Goal: Information Seeking & Learning: Learn about a topic

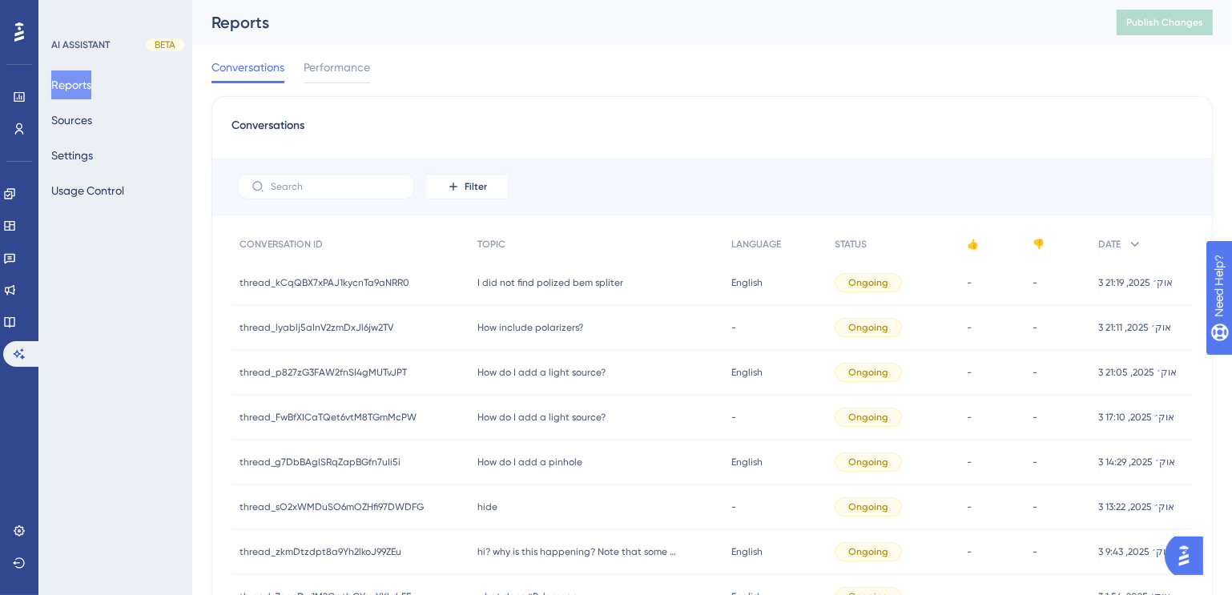
click at [558, 288] on div "I did not find polized bem spliter I did not find polized bem spliter" at bounding box center [596, 282] width 254 height 45
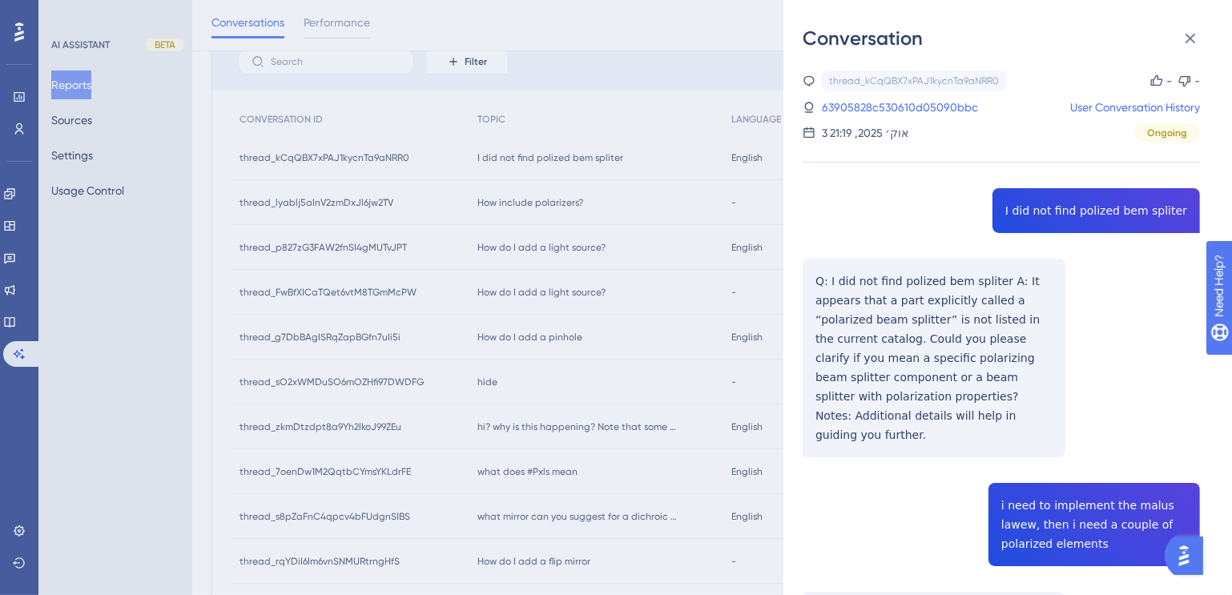
scroll to position [83, 0]
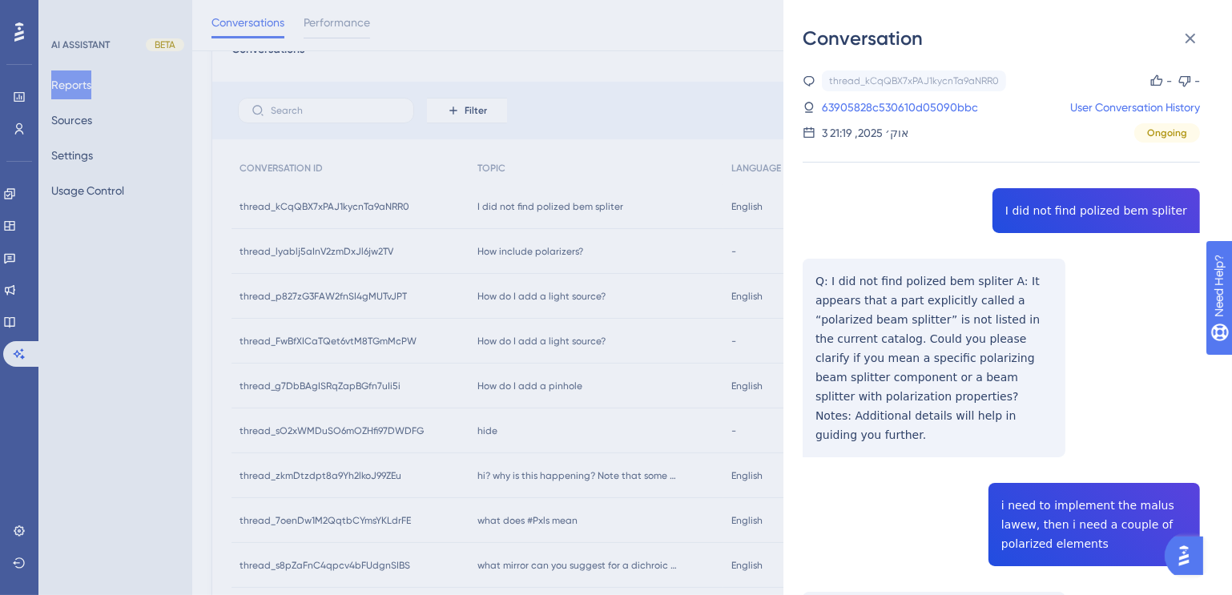
click at [565, 250] on div "Conversation thread_kCqQBX7xPAJ1kycnTa9aNRR0 Copy - - 63905828c530610d05090bbc …" at bounding box center [616, 297] width 1232 height 595
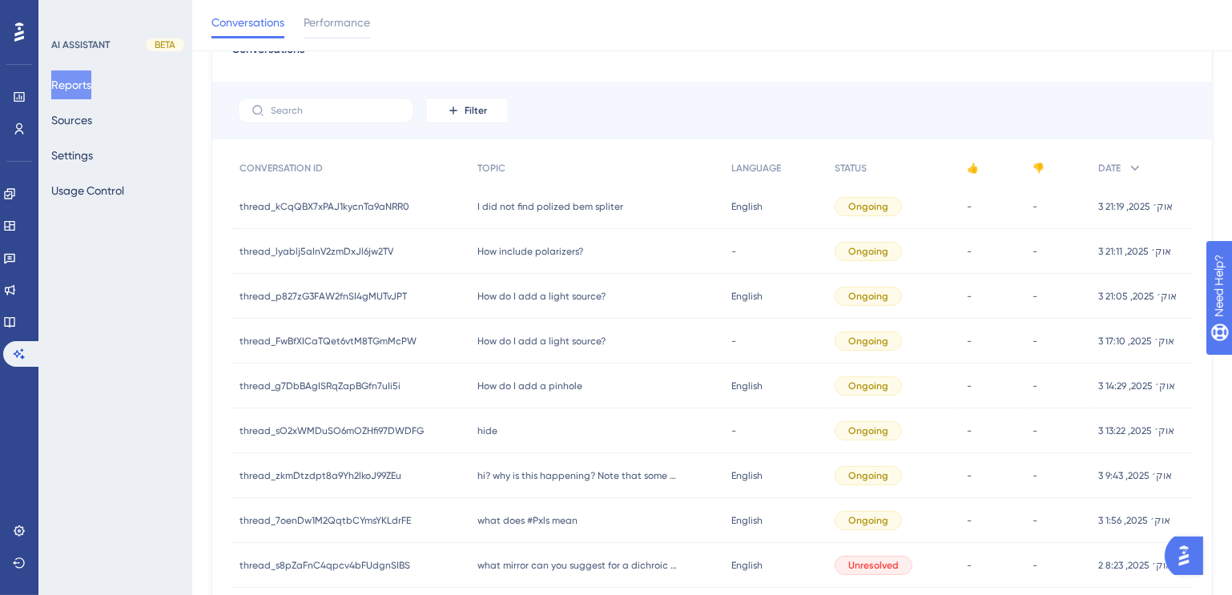
click at [565, 250] on span "How include polarizers?" at bounding box center [530, 251] width 106 height 13
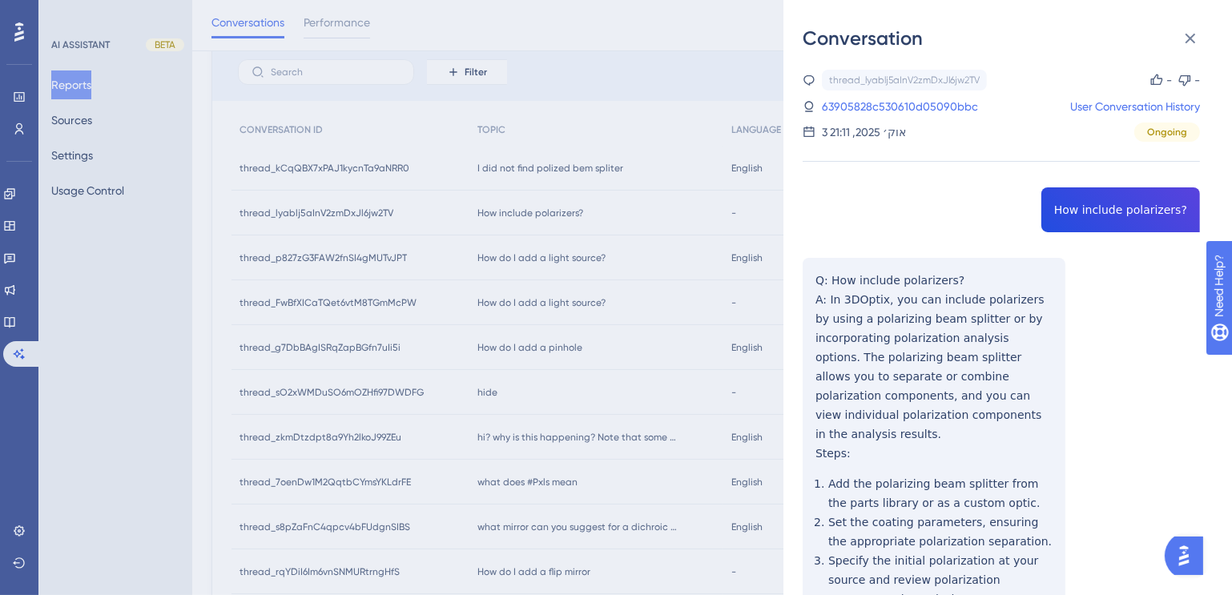
scroll to position [0, 0]
click at [900, 100] on link "63905828c530610d05090bbc" at bounding box center [900, 107] width 156 height 19
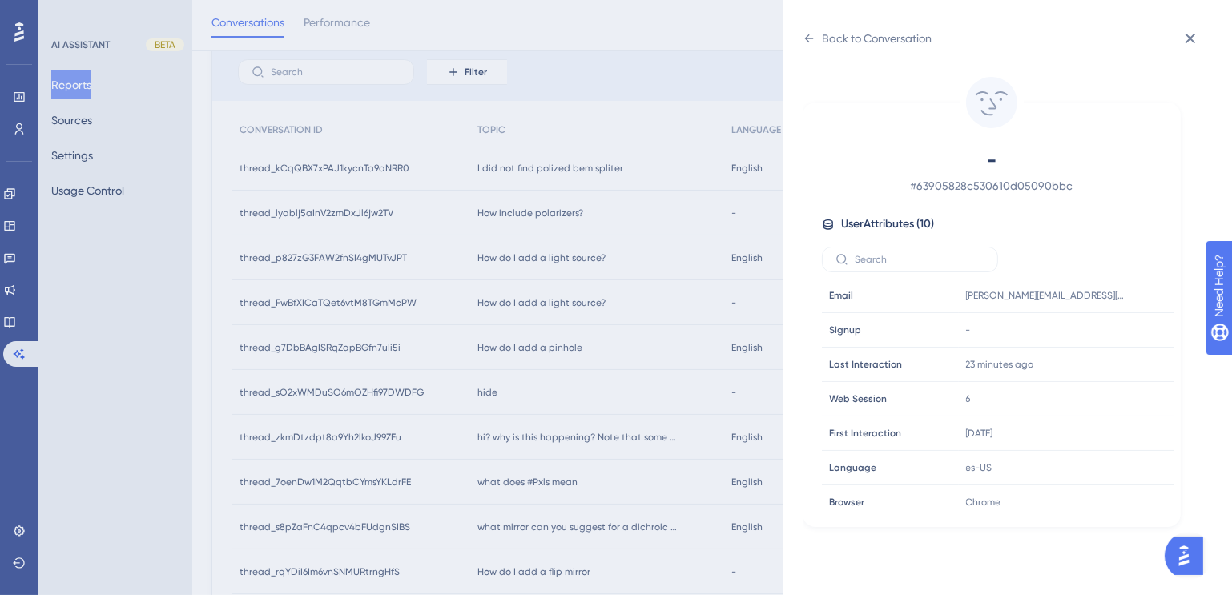
click at [554, 160] on div "Back to Conversation - # 63905828c530610d05090bbc User Attributes ( 10 ) Email …" at bounding box center [616, 297] width 1232 height 595
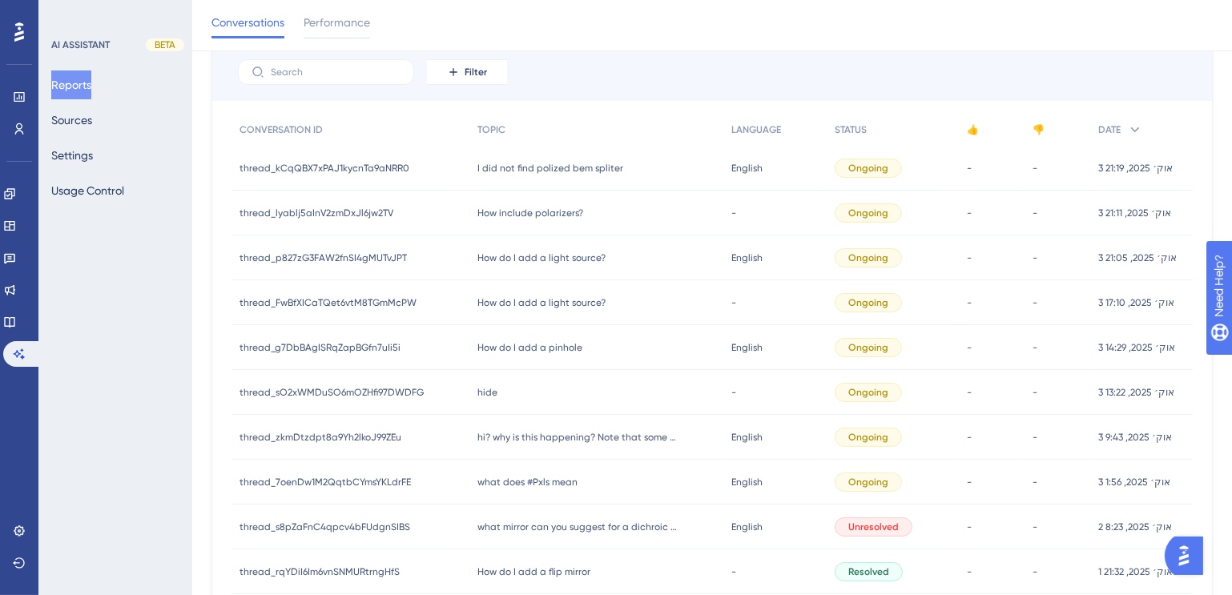
click at [565, 167] on span "I did not find polized bem spliter" at bounding box center [550, 168] width 146 height 13
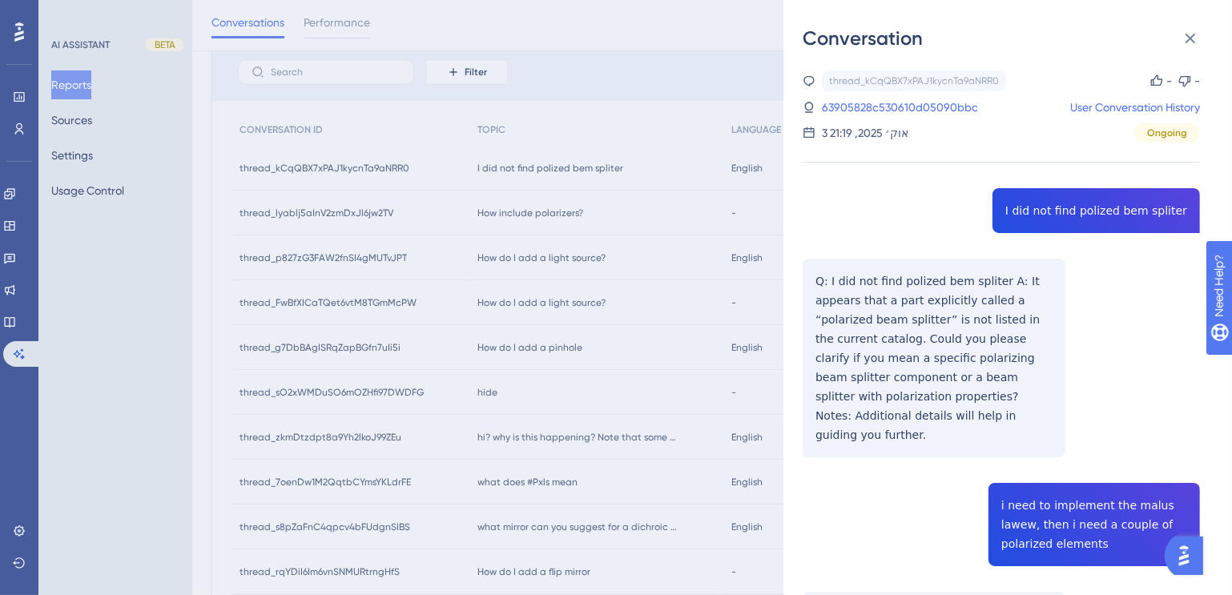
click at [914, 96] on div "thread_kCqQBX7xPAJ1kycnTa9aNRR0 Copy - - 63905828c530610d05090bbc User Conversa…" at bounding box center [1001, 106] width 397 height 72
click at [915, 107] on link "63905828c530610d05090bbc" at bounding box center [900, 107] width 156 height 19
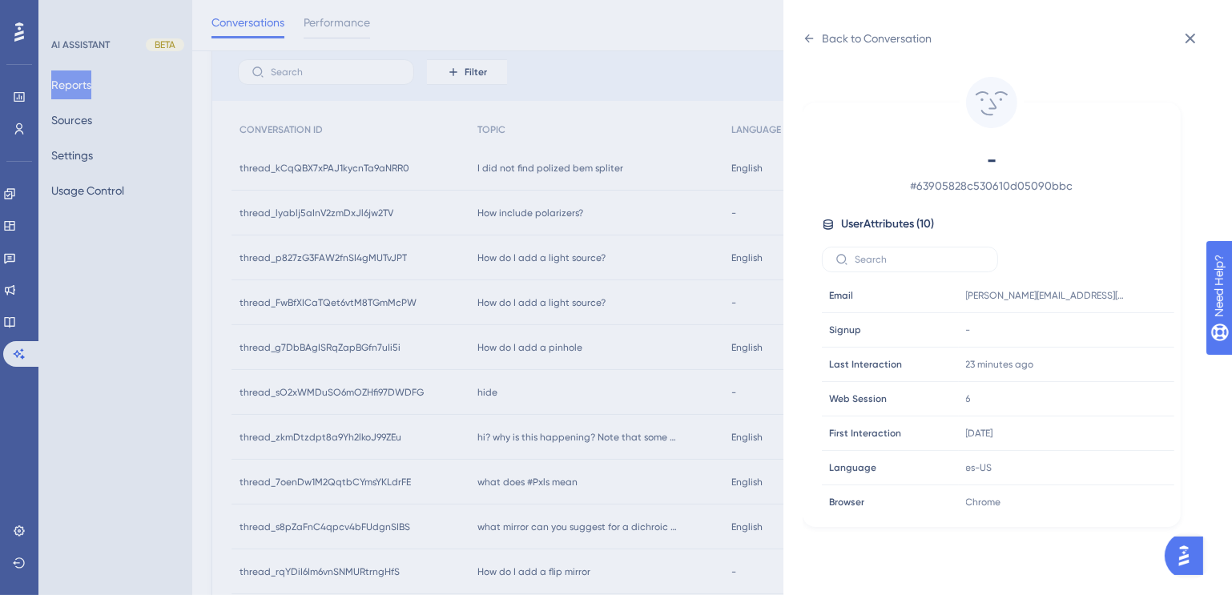
click at [582, 129] on div "Back to Conversation - # 63905828c530610d05090bbc User Attributes ( 10 ) Email …" at bounding box center [616, 297] width 1232 height 595
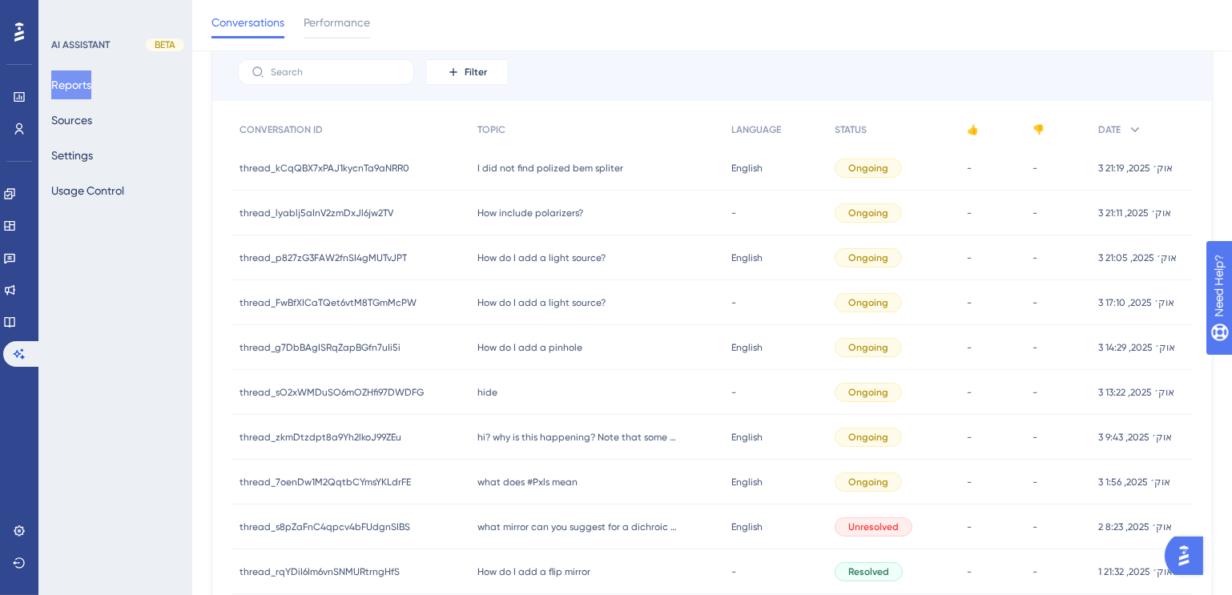
click at [590, 252] on span "How do I add a light source?" at bounding box center [541, 258] width 128 height 13
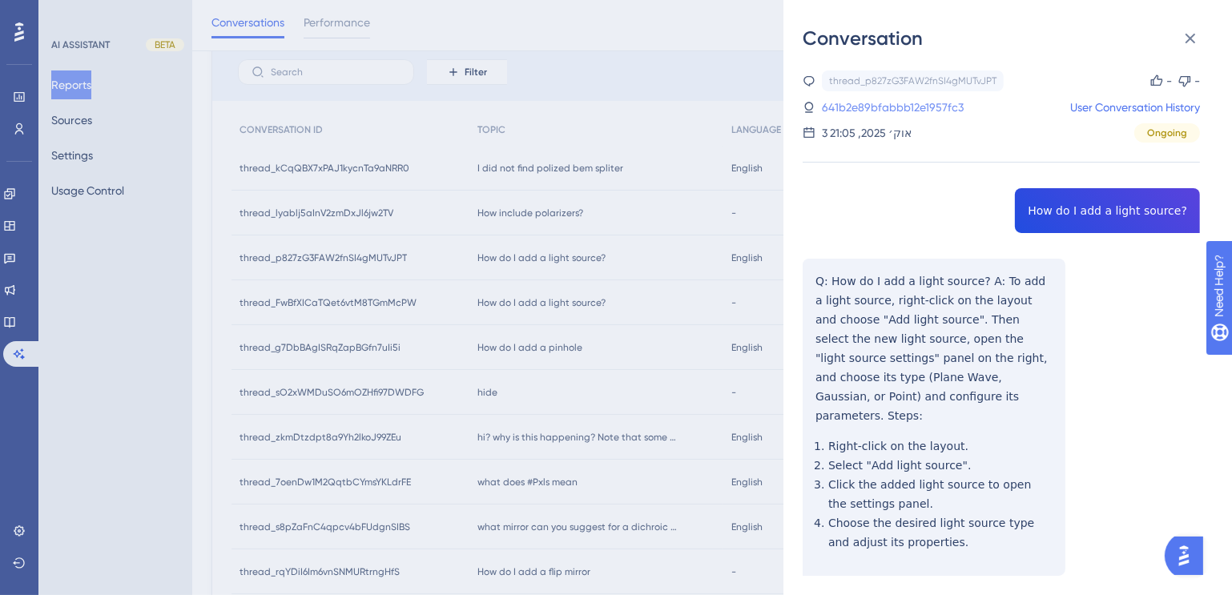
click at [907, 106] on link "641b2e89bfabbb12e1957fc3" at bounding box center [893, 107] width 142 height 19
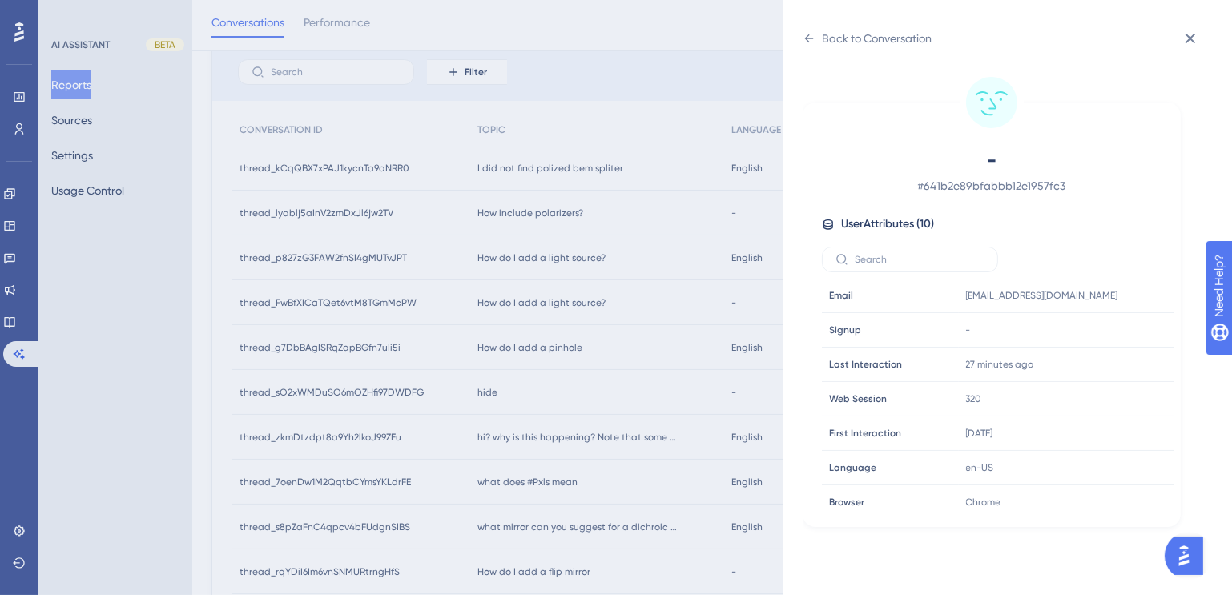
click at [663, 82] on div "Back to Conversation - # 641b2e89bfabbb12e1957fc3 User Attributes ( 10 ) Email …" at bounding box center [616, 297] width 1232 height 595
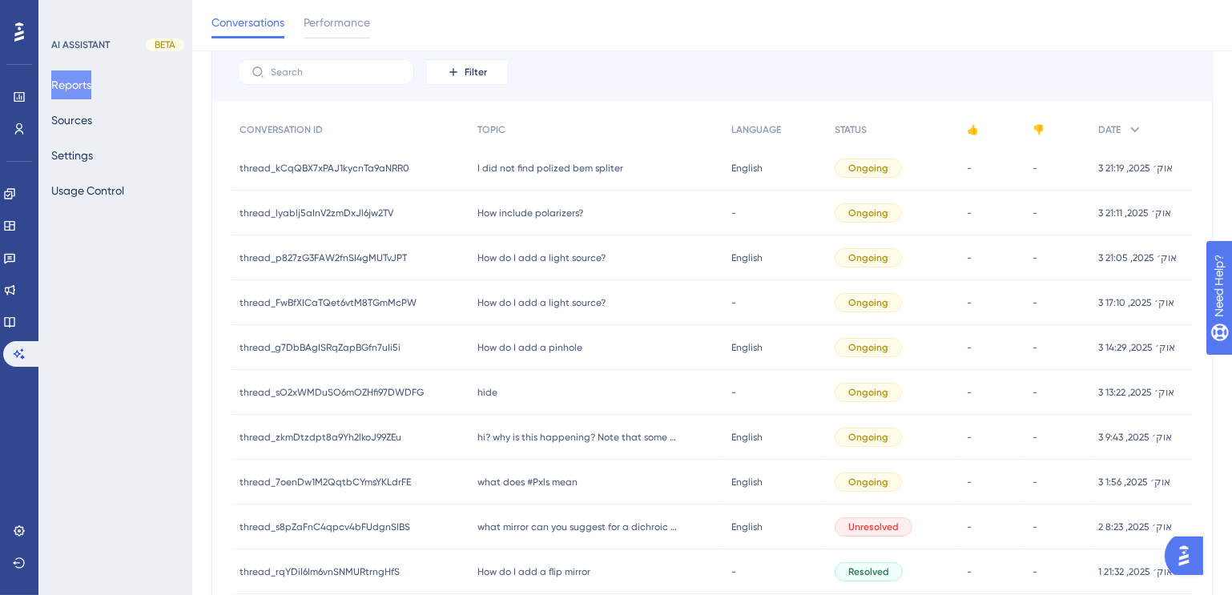
click at [591, 258] on span "How do I add a light source?" at bounding box center [541, 258] width 128 height 13
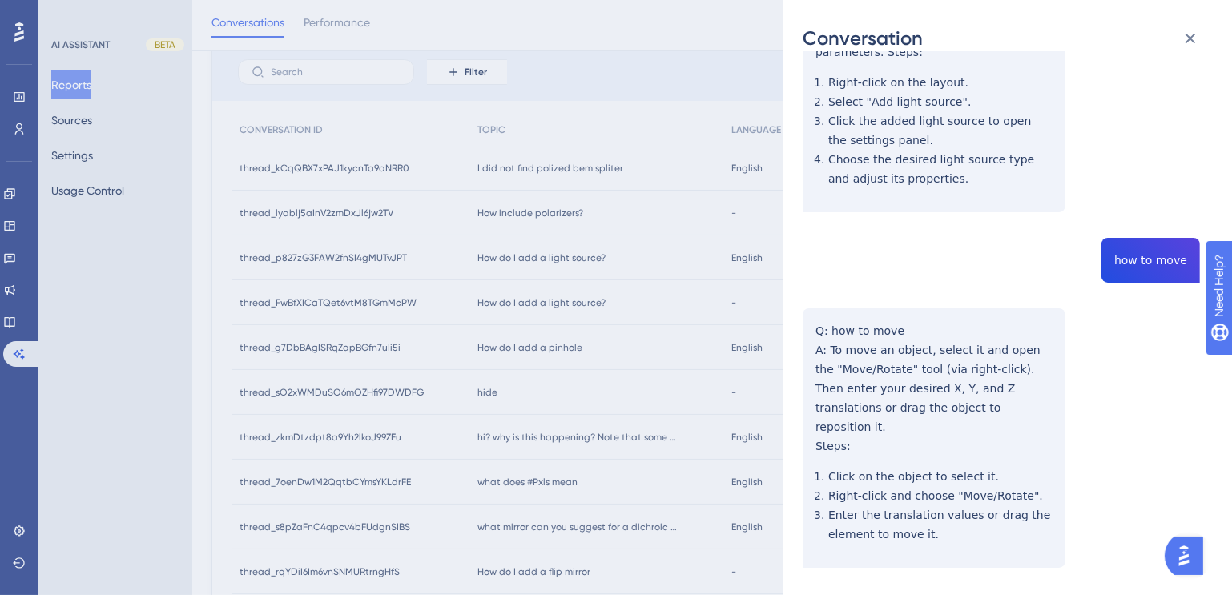
scroll to position [367, 0]
click at [548, 347] on div "Conversation thread_p827zG3FAW2fnSI4gMUTvJPT Copy - - 641b2e89bfabbb12e1957fc3 …" at bounding box center [616, 297] width 1232 height 595
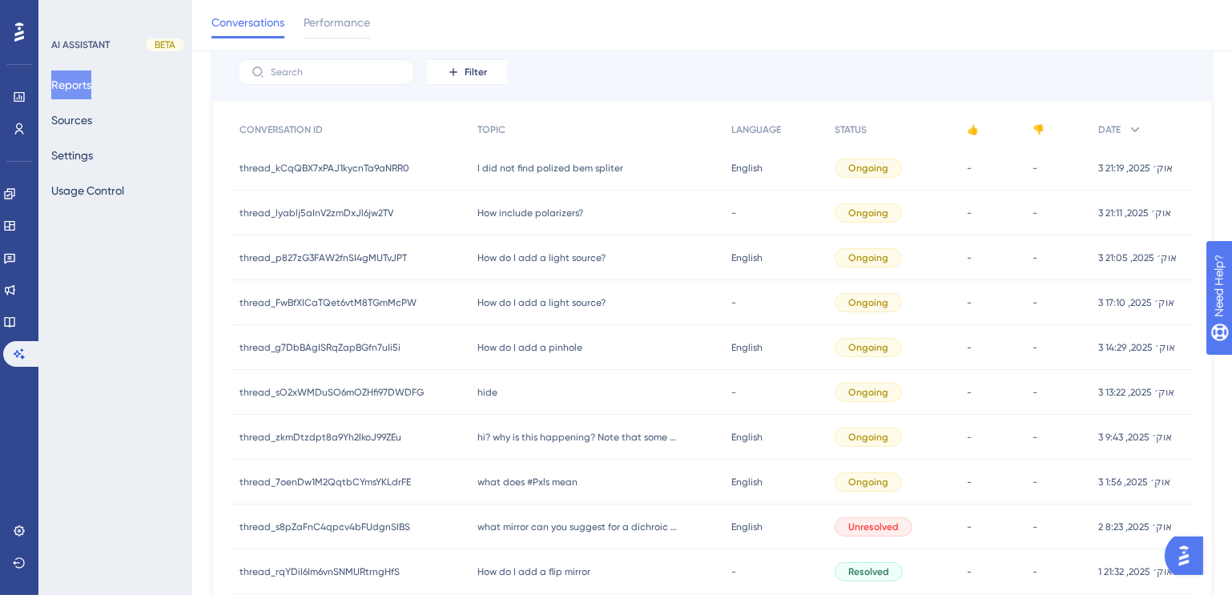
click at [549, 347] on span "How do I add a pinhole" at bounding box center [529, 347] width 105 height 13
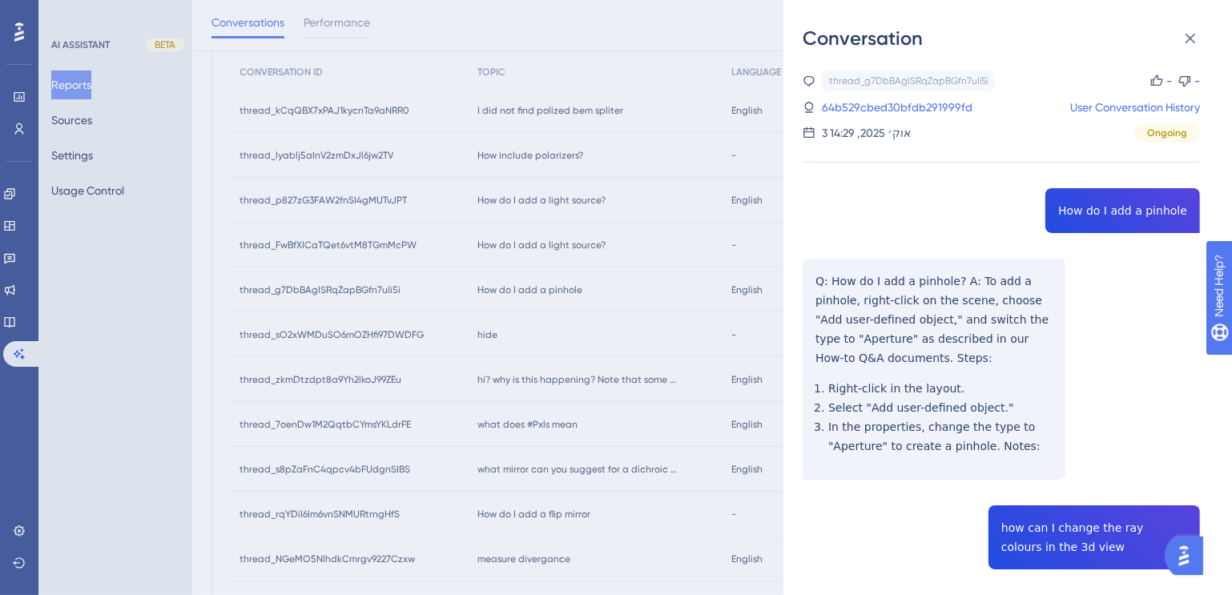
scroll to position [121, 0]
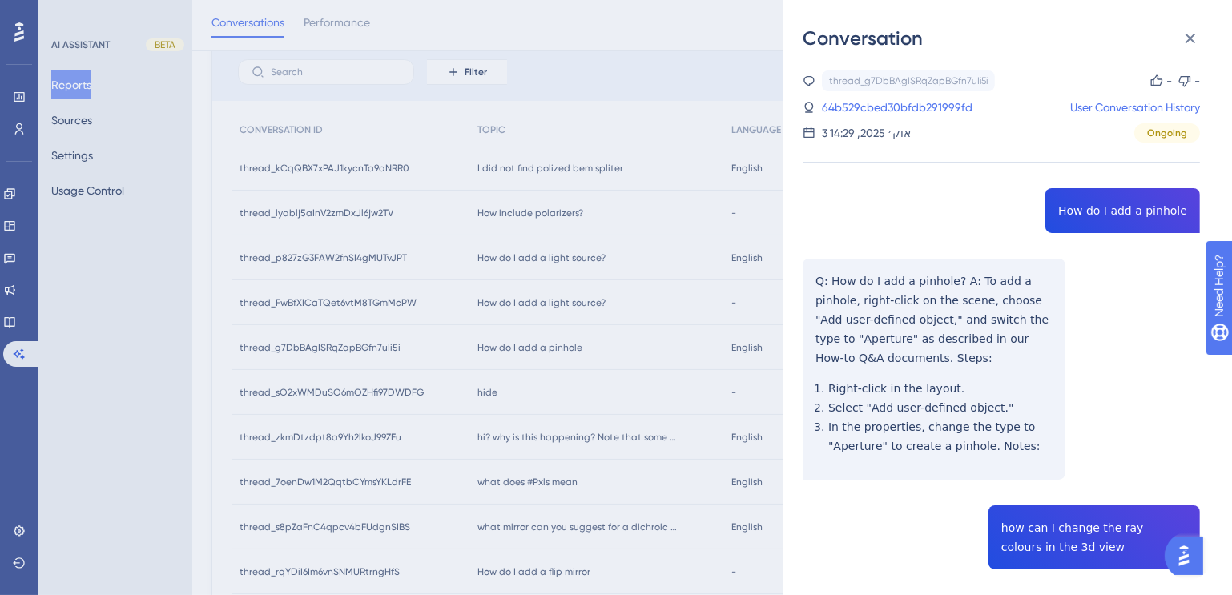
click at [492, 389] on div "Conversation thread_g7DbBAgISRqZapBGfn7uIi5i Copy - - 64b529cbed30bfdb291999fd …" at bounding box center [616, 297] width 1232 height 595
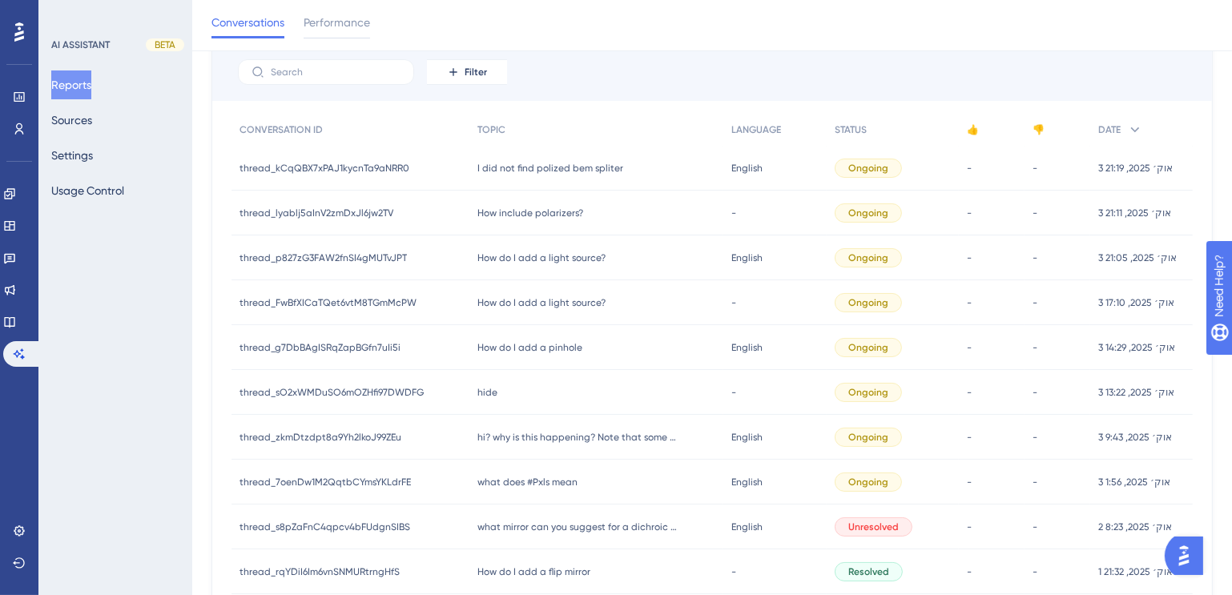
click at [492, 389] on span "hide" at bounding box center [487, 392] width 20 height 13
